Goal: Information Seeking & Learning: Learn about a topic

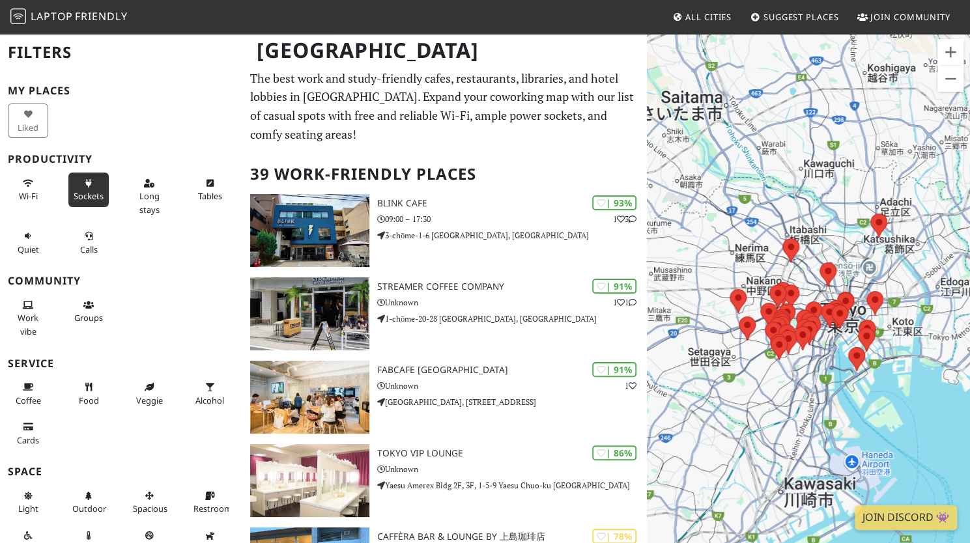
click at [85, 190] on span "Sockets" at bounding box center [89, 196] width 30 height 12
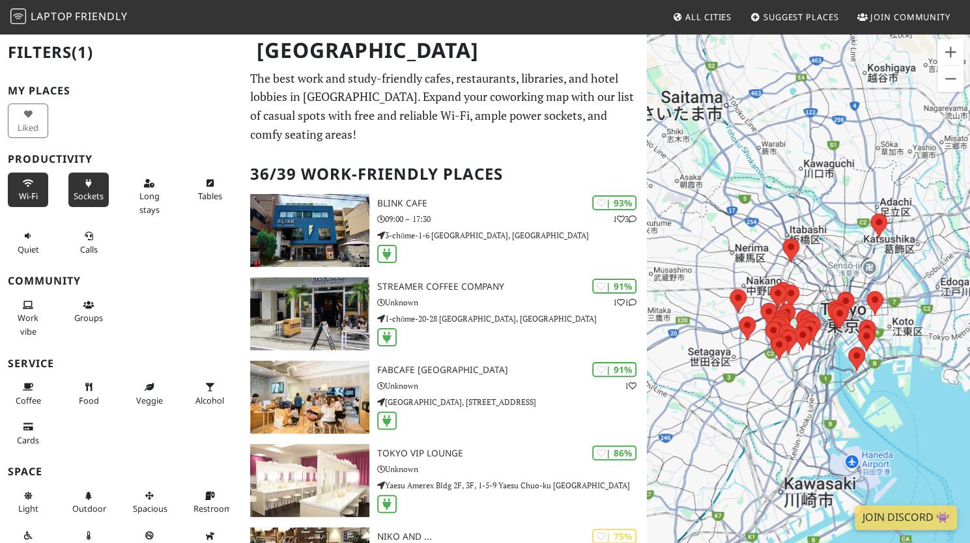
click at [23, 184] on icon at bounding box center [28, 184] width 10 height 8
click at [158, 193] on button "Long stays" at bounding box center [149, 197] width 40 height 48
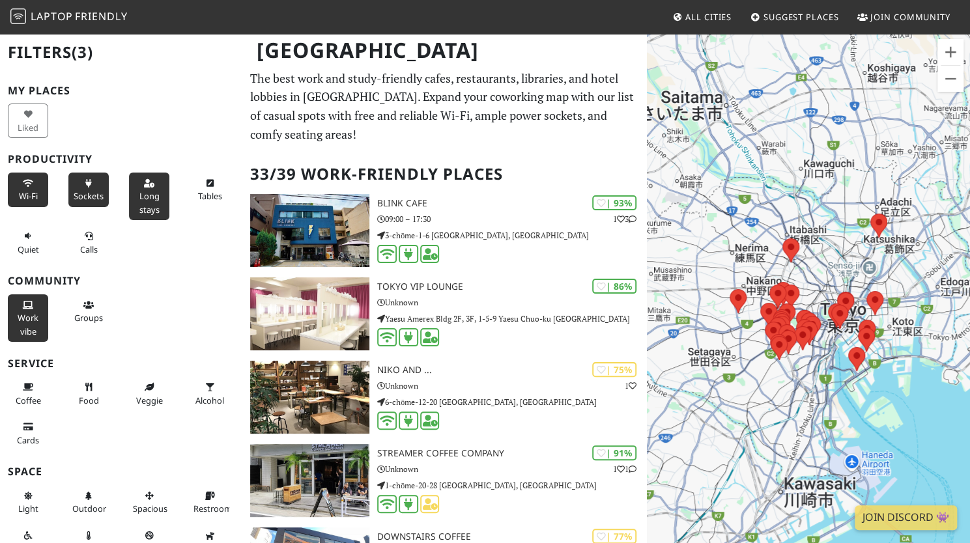
click at [27, 313] on span "Work vibe" at bounding box center [28, 324] width 21 height 25
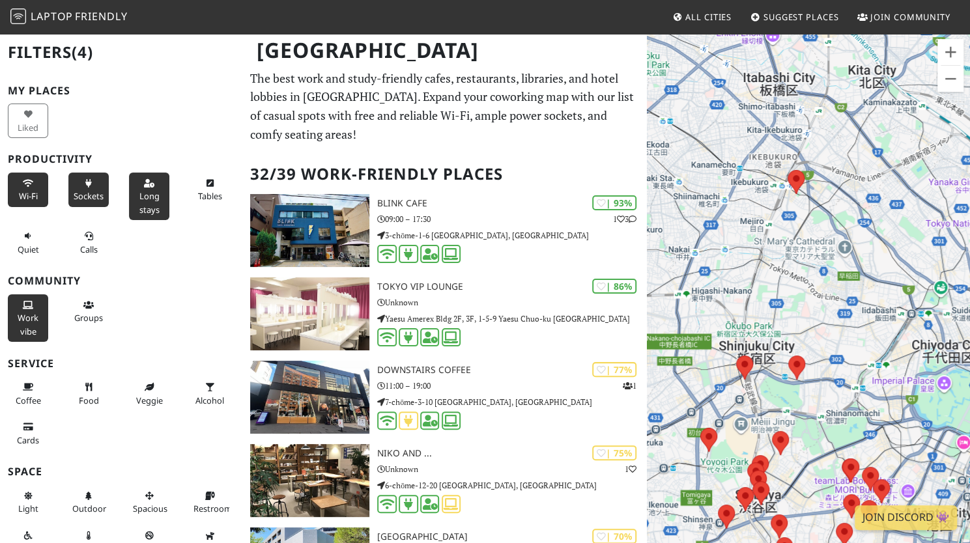
drag, startPoint x: 723, startPoint y: 214, endPoint x: 812, endPoint y: 279, distance: 110.3
click at [812, 279] on div "To navigate, press the arrow keys." at bounding box center [808, 304] width 323 height 543
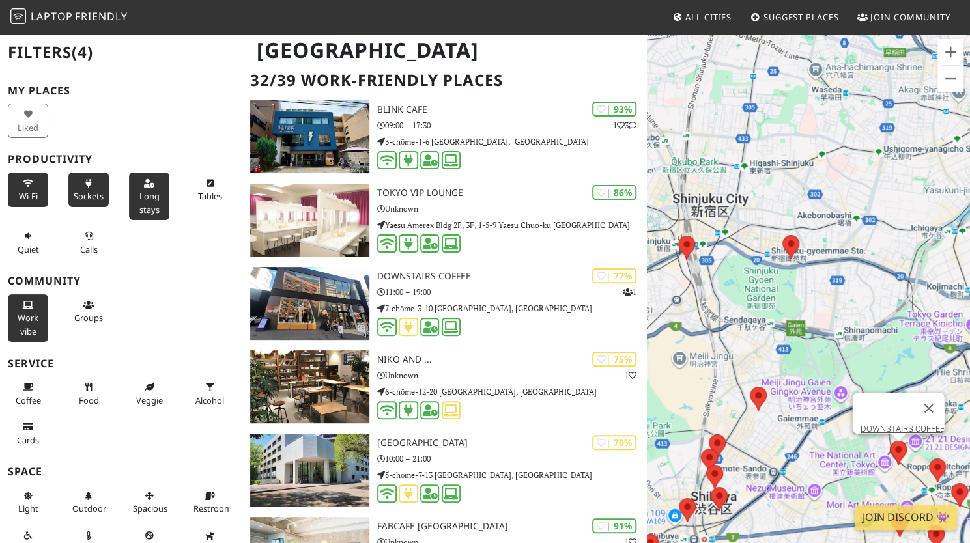
scroll to position [130, 0]
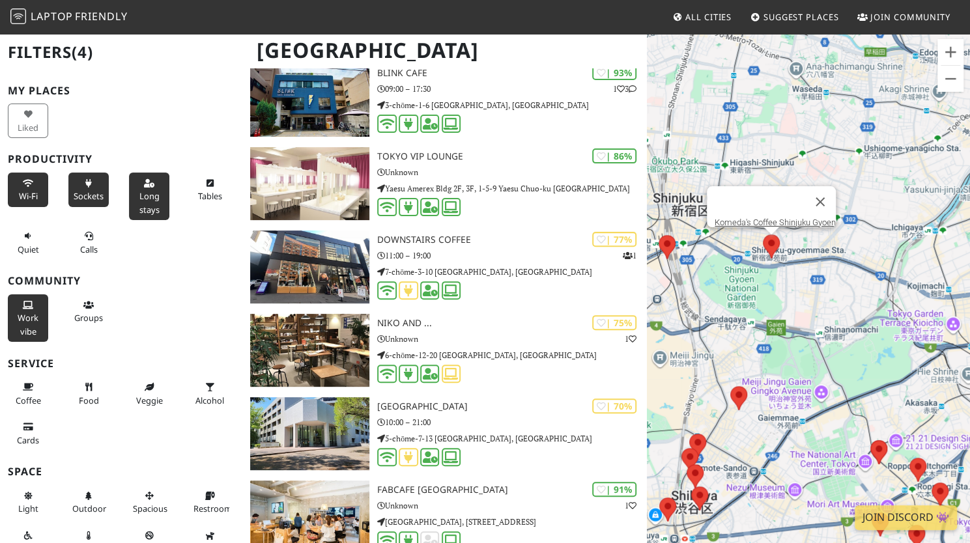
click at [772, 244] on img at bounding box center [770, 246] width 27 height 35
click at [772, 218] on link "Komeda's Coffee Shinjuku Gyoen" at bounding box center [774, 223] width 121 height 10
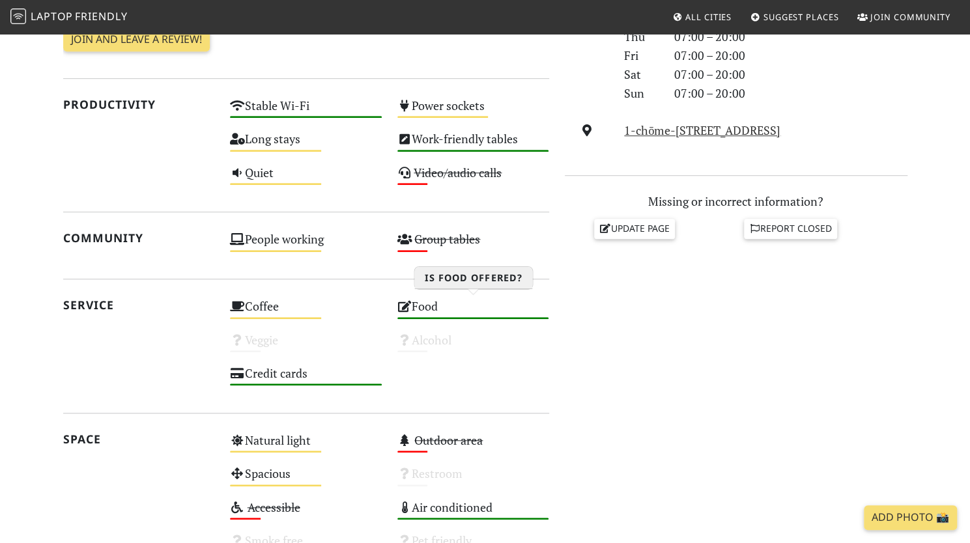
scroll to position [456, 0]
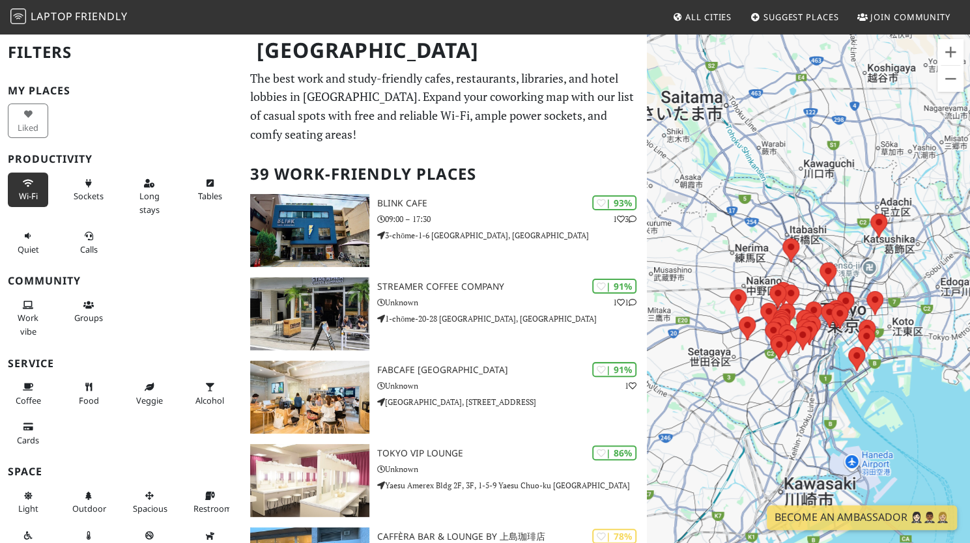
click at [16, 186] on button "Wi-Fi" at bounding box center [28, 190] width 40 height 35
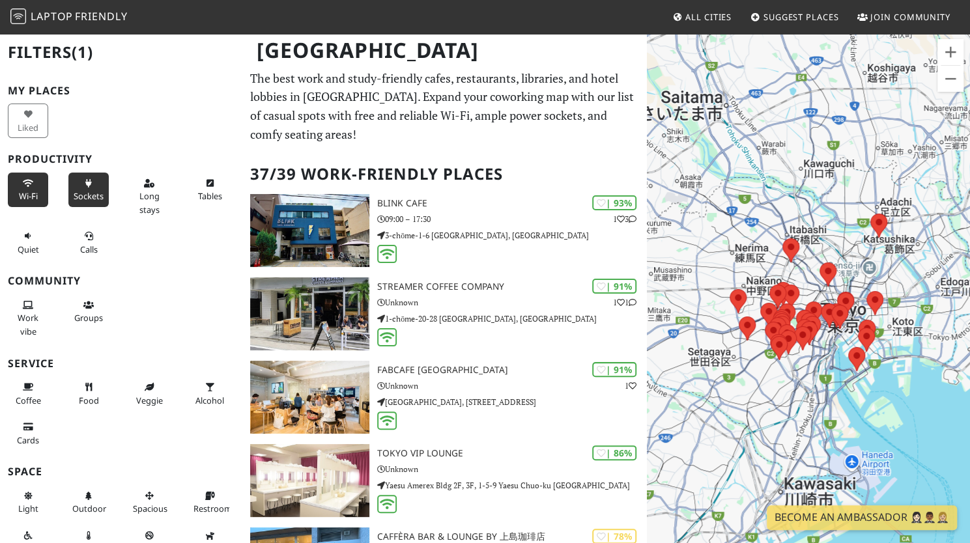
click at [80, 201] on button "Sockets" at bounding box center [88, 190] width 40 height 35
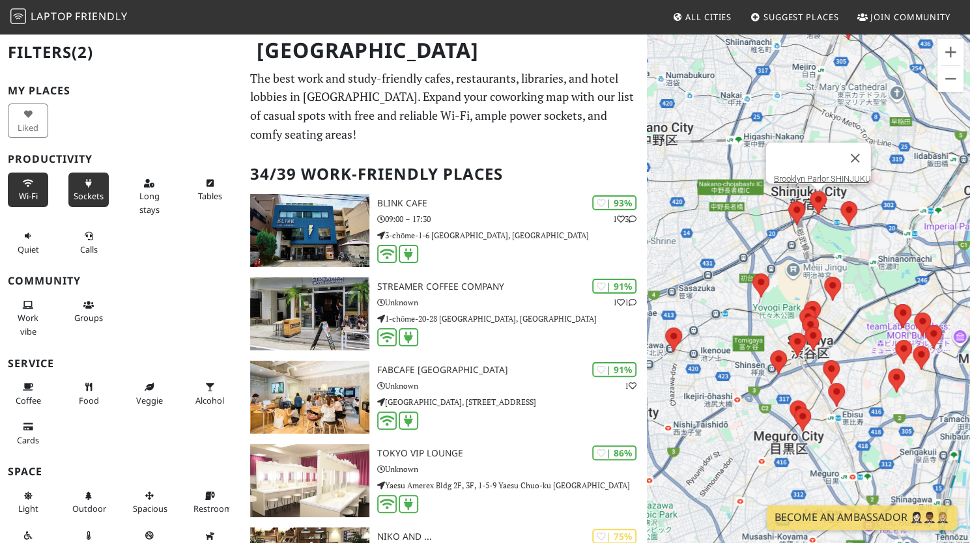
click at [819, 210] on img at bounding box center [817, 203] width 27 height 35
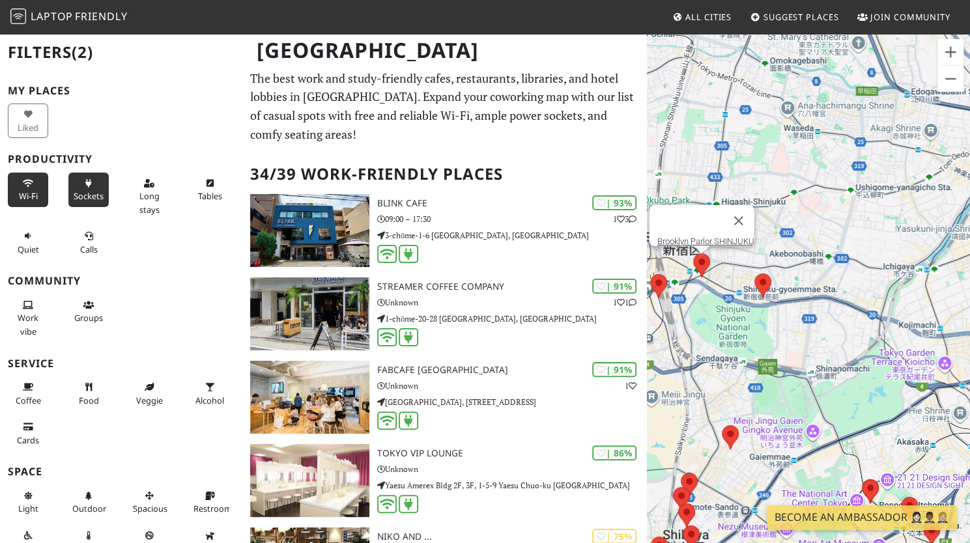
drag, startPoint x: 838, startPoint y: 251, endPoint x: 680, endPoint y: 365, distance: 195.0
click at [680, 365] on div "To navigate, press the arrow keys. Brooklyn Parlor SHINJUKU" at bounding box center [808, 304] width 323 height 543
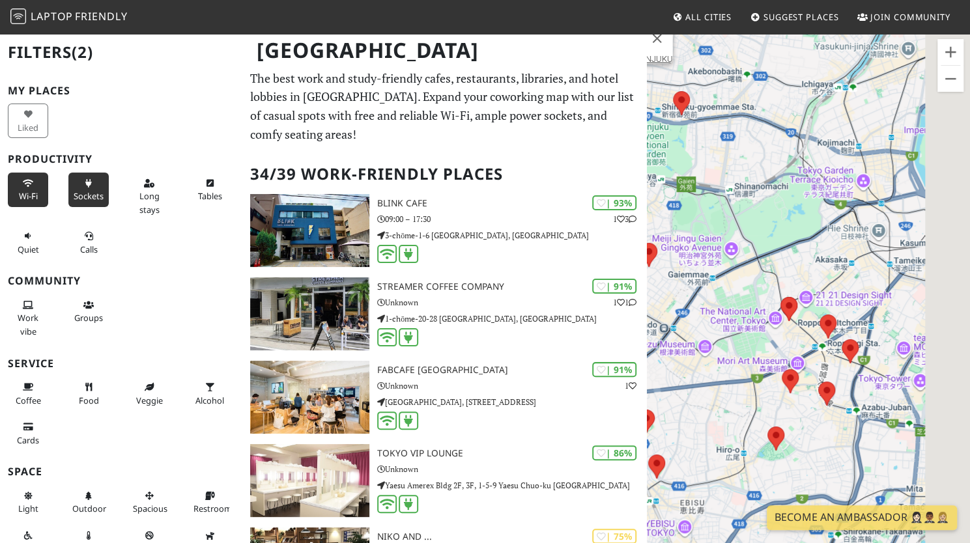
drag, startPoint x: 830, startPoint y: 337, endPoint x: 744, endPoint y: 149, distance: 206.7
click at [744, 149] on div "To navigate, press the arrow keys. Brooklyn Parlor SHINJUKU" at bounding box center [808, 304] width 323 height 543
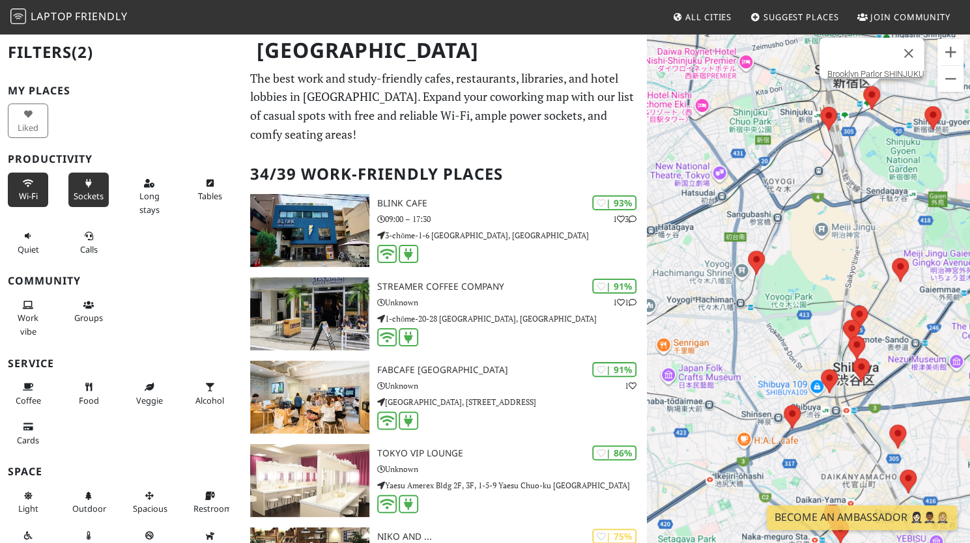
drag, startPoint x: 719, startPoint y: 311, endPoint x: 973, endPoint y: 326, distance: 254.5
click at [969, 326] on html "Laptop Friendly All Cities Suggest Places Join Community Tokyo Filters (2) My P…" at bounding box center [485, 271] width 970 height 543
click at [758, 255] on img at bounding box center [755, 263] width 27 height 35
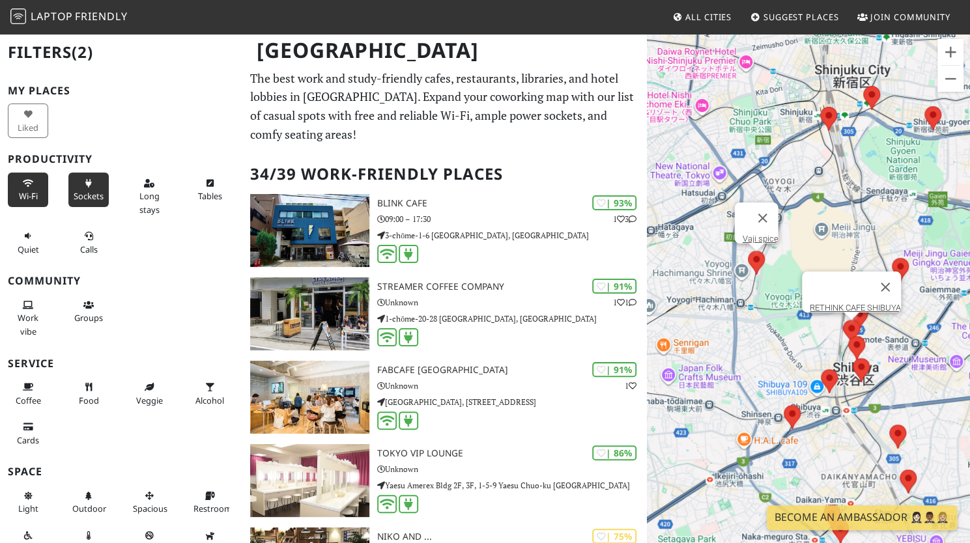
click at [852, 322] on img at bounding box center [851, 332] width 27 height 35
click at [151, 188] on button "Long stays" at bounding box center [149, 197] width 40 height 48
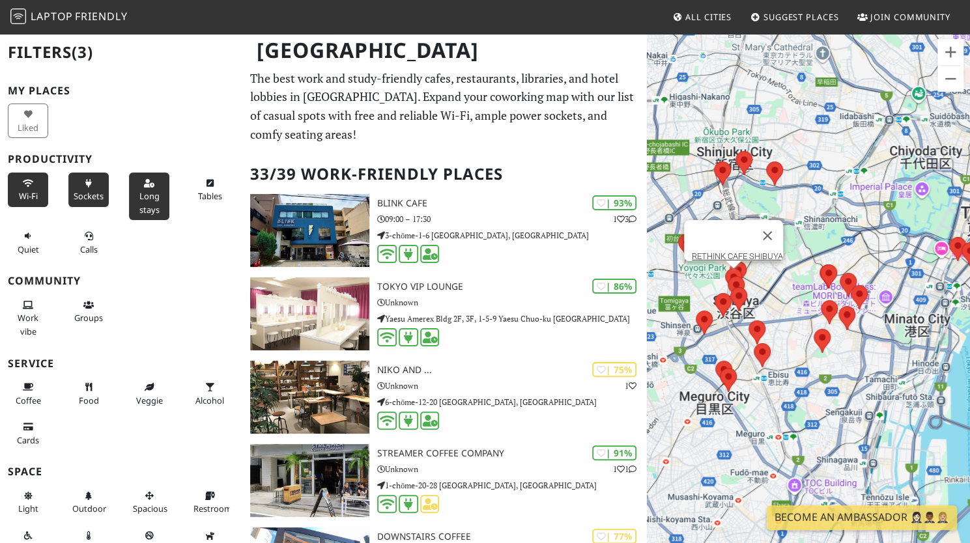
drag, startPoint x: 742, startPoint y: 210, endPoint x: 826, endPoint y: 205, distance: 83.5
click at [826, 205] on div "To navigate, press the arrow keys. RETHINK CAFE SHIBUYA" at bounding box center [808, 304] width 323 height 543
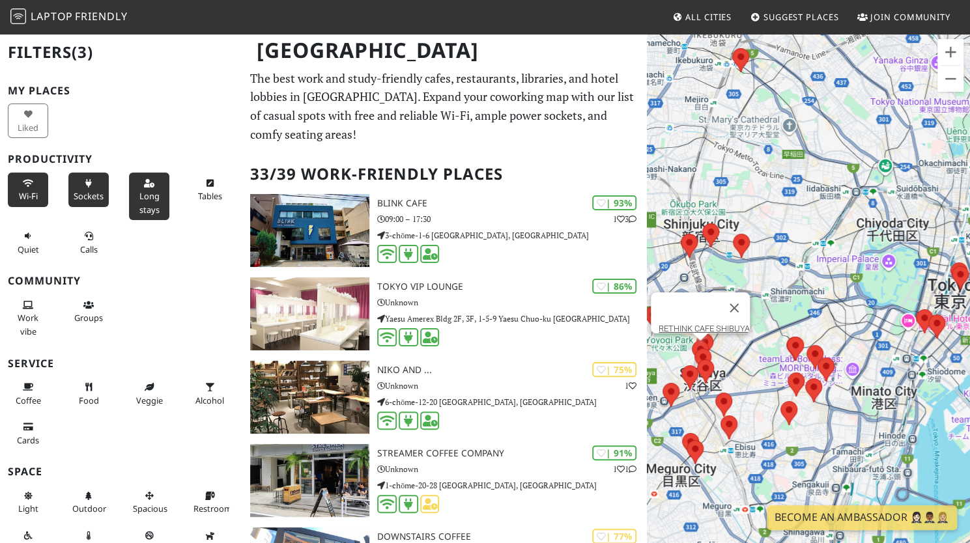
drag, startPoint x: 813, startPoint y: 163, endPoint x: 778, endPoint y: 230, distance: 75.2
click at [778, 230] on div "To navigate, press the arrow keys. RETHINK CAFE SHIBUYA" at bounding box center [808, 304] width 323 height 543
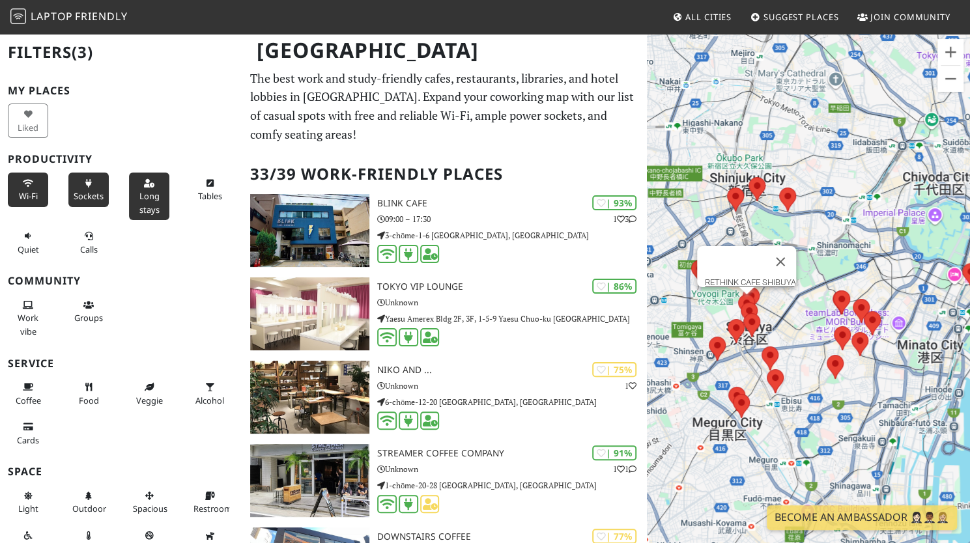
drag, startPoint x: 785, startPoint y: 256, endPoint x: 835, endPoint y: 216, distance: 63.5
click at [835, 216] on div "To navigate, press the arrow keys. RETHINK CAFE SHIBUYA" at bounding box center [808, 304] width 323 height 543
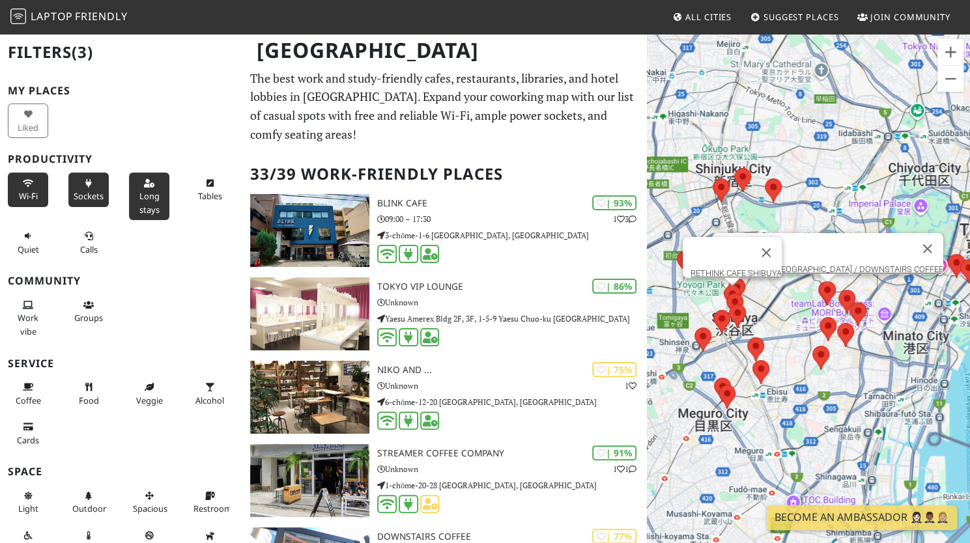
click at [825, 290] on img at bounding box center [826, 293] width 27 height 35
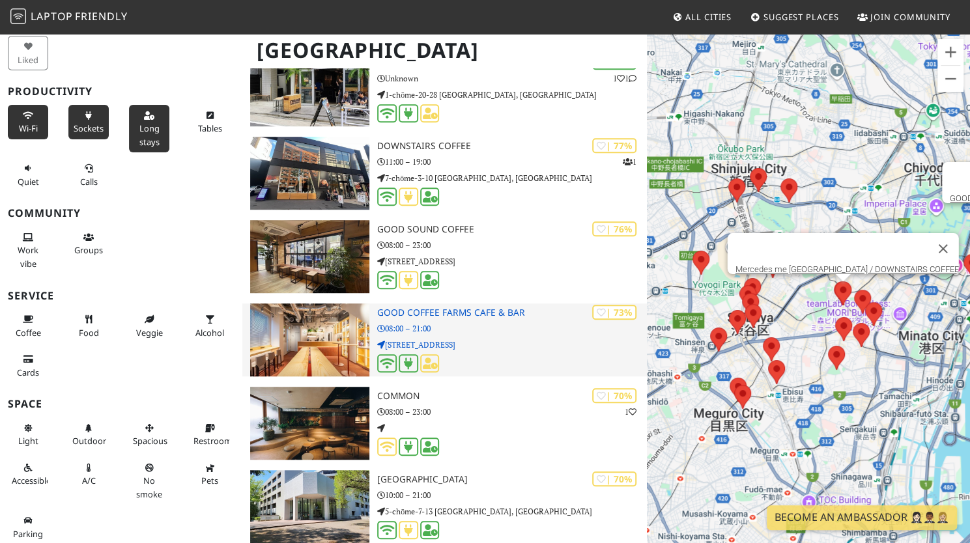
scroll to position [456, 0]
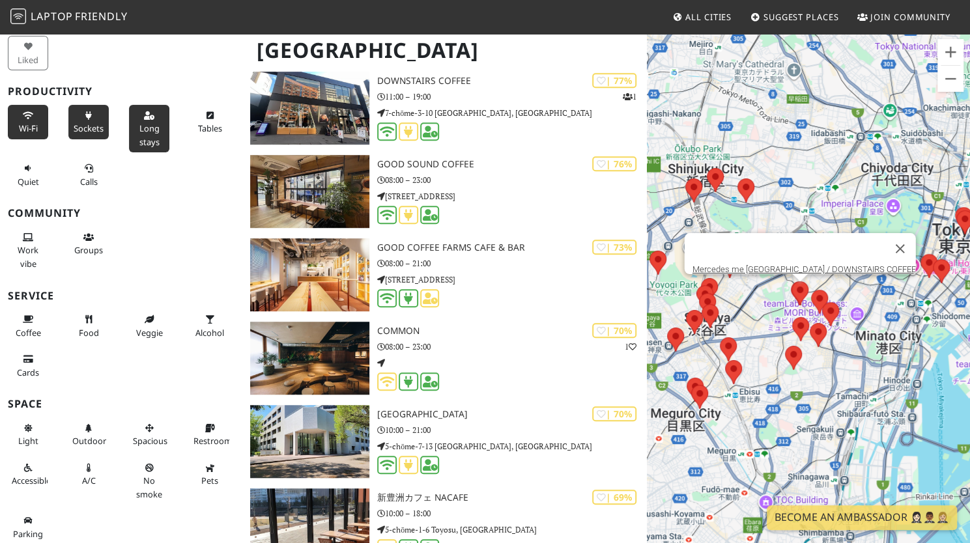
drag, startPoint x: 713, startPoint y: 320, endPoint x: 788, endPoint y: 330, distance: 76.3
click at [788, 330] on div "To navigate, press the arrow keys. Mercedes me Tokyo / DOWNSTAIRS COFFEE" at bounding box center [808, 304] width 323 height 543
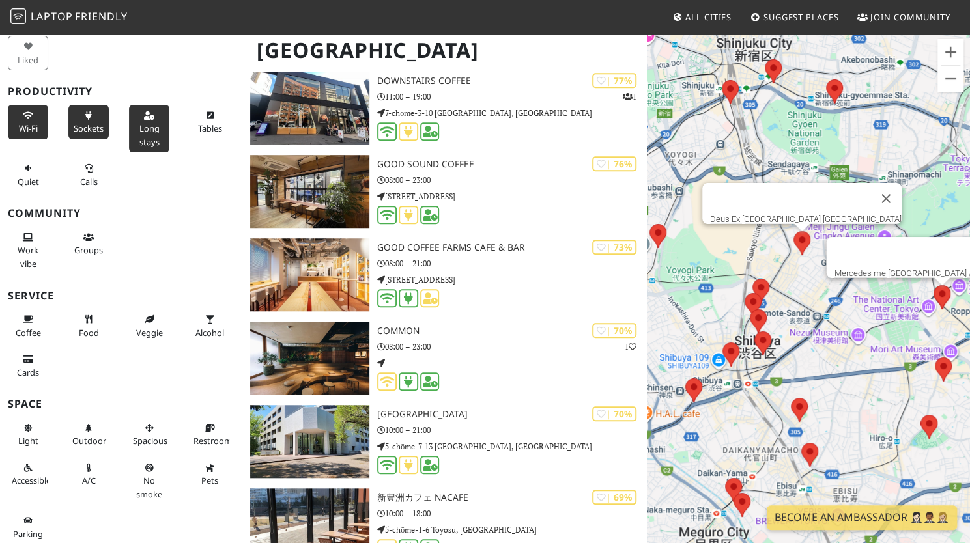
click at [799, 244] on img at bounding box center [801, 243] width 27 height 35
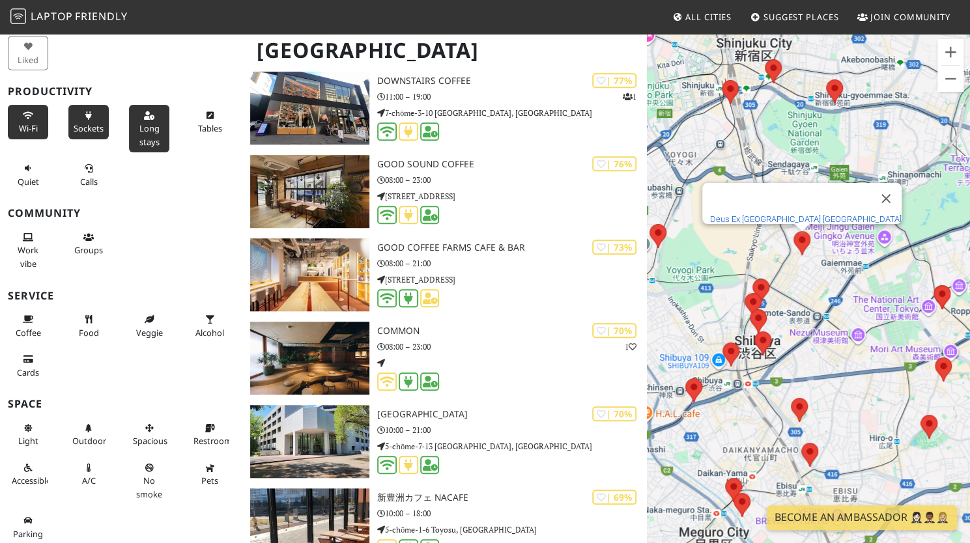
click at [797, 214] on link "Deus Ex [GEOGRAPHIC_DATA] [GEOGRAPHIC_DATA]" at bounding box center [805, 219] width 191 height 10
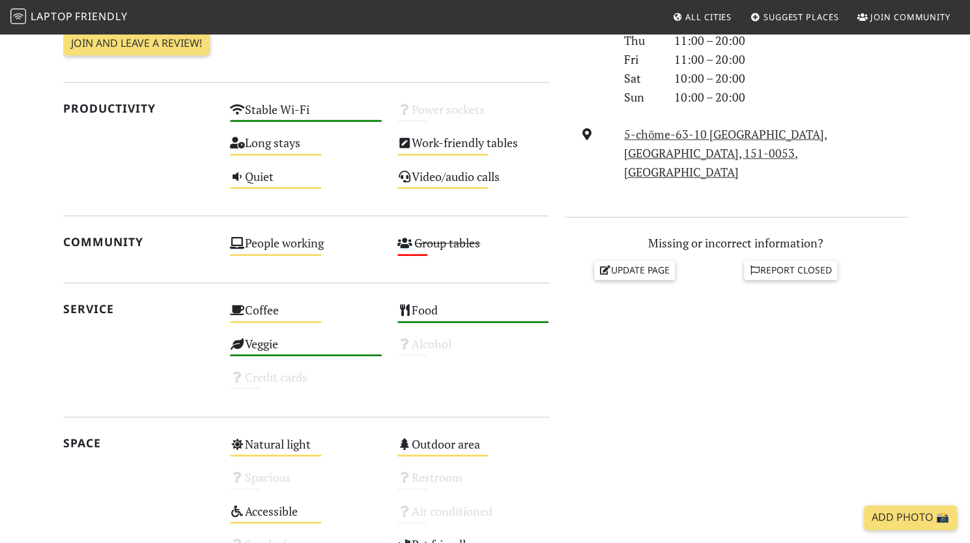
scroll to position [456, 0]
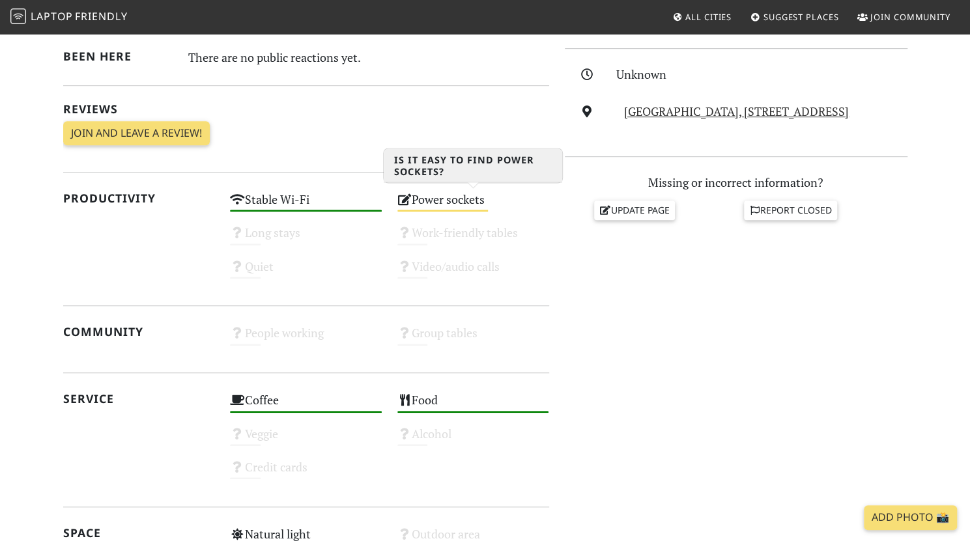
scroll to position [391, 0]
